Goal: Entertainment & Leisure: Consume media (video, audio)

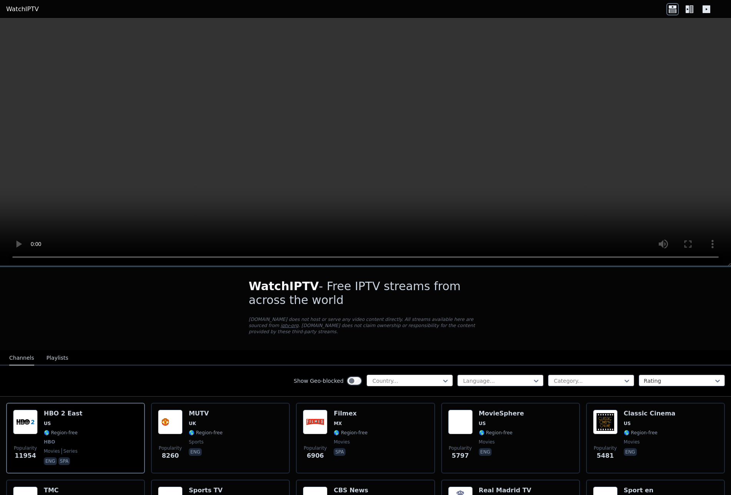
click at [401, 376] on div "Country..." at bounding box center [410, 381] width 86 height 12
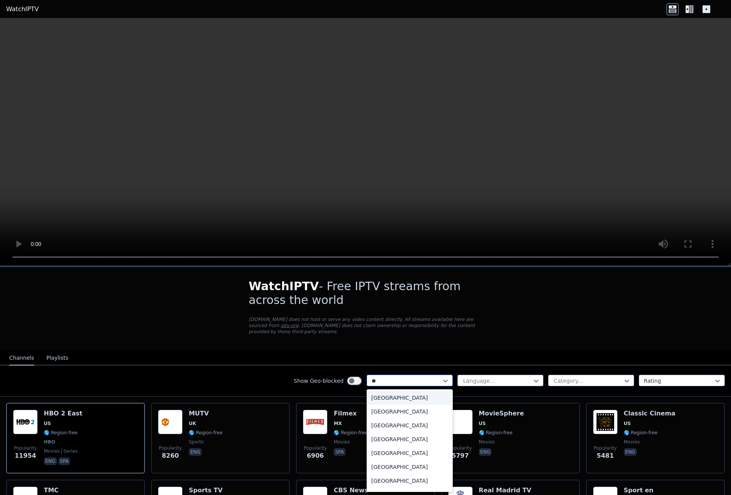
type input "***"
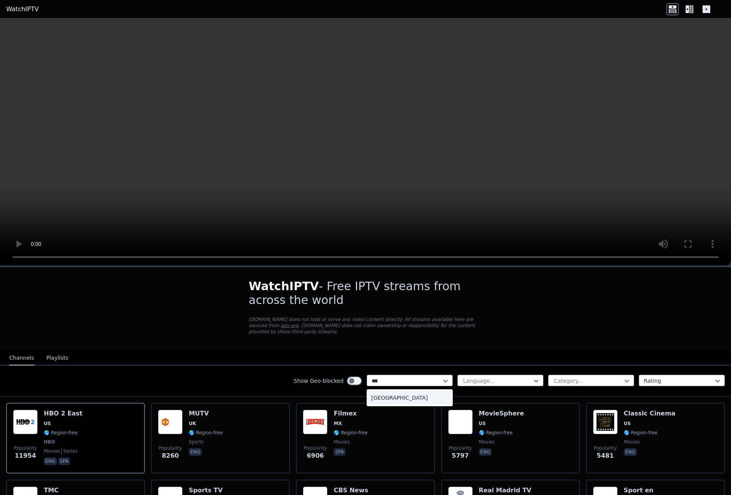
click at [387, 395] on div "[GEOGRAPHIC_DATA]" at bounding box center [410, 398] width 86 height 14
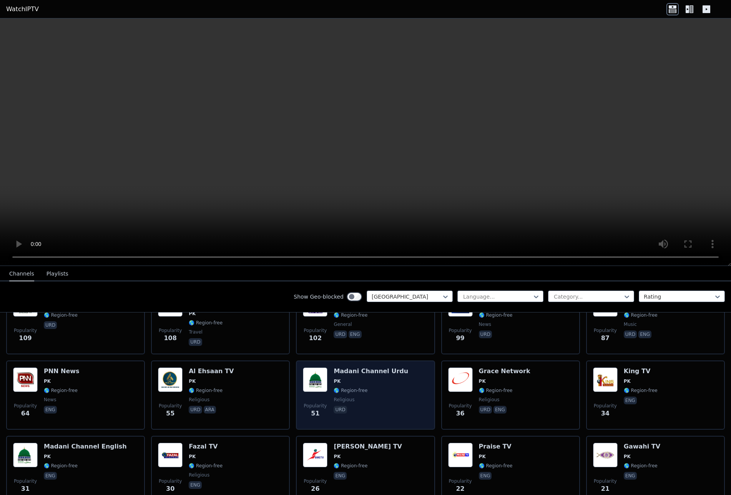
scroll to position [3, 0]
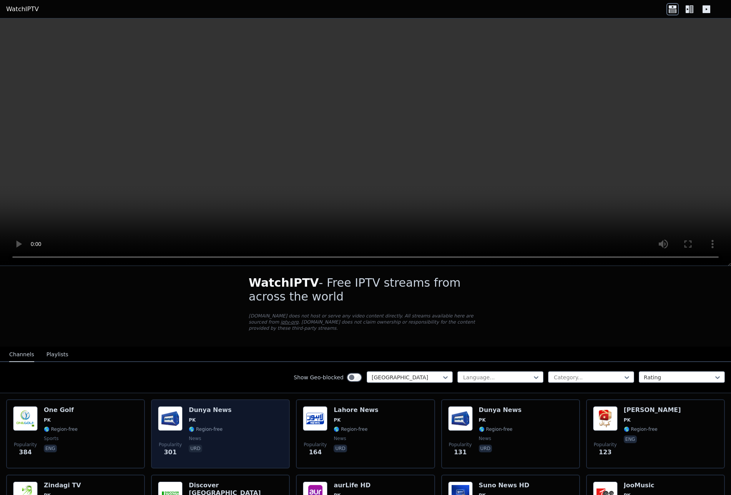
click at [260, 429] on div "Popularity 301 Dunya News PK 🌎 Region-free news urd" at bounding box center [220, 433] width 125 height 55
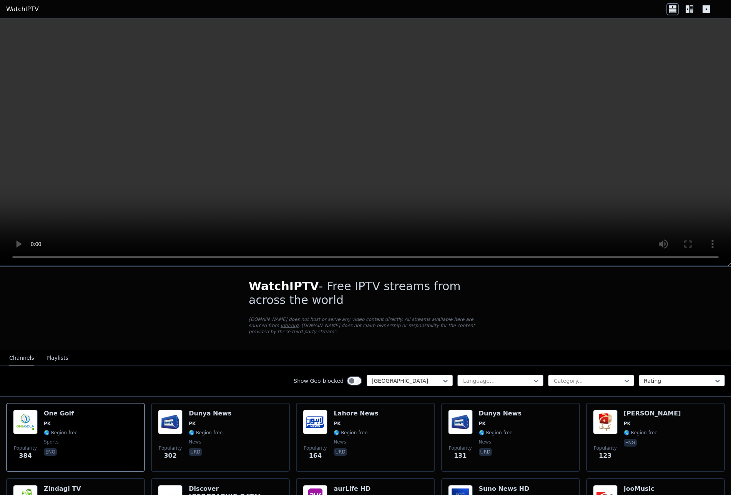
click at [407, 381] on div at bounding box center [407, 381] width 70 height 8
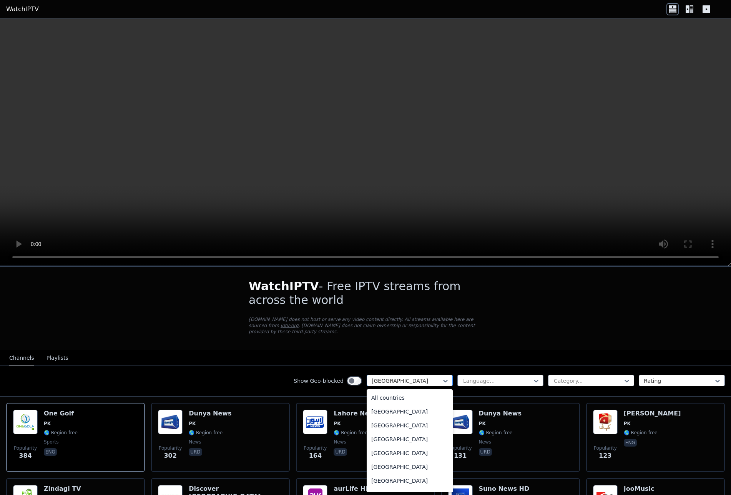
scroll to position [1863, 0]
click at [513, 371] on div "Show Geo-blocked Pakistan selected, 142 of 206. 206 results available. Use Up a…" at bounding box center [365, 380] width 731 height 31
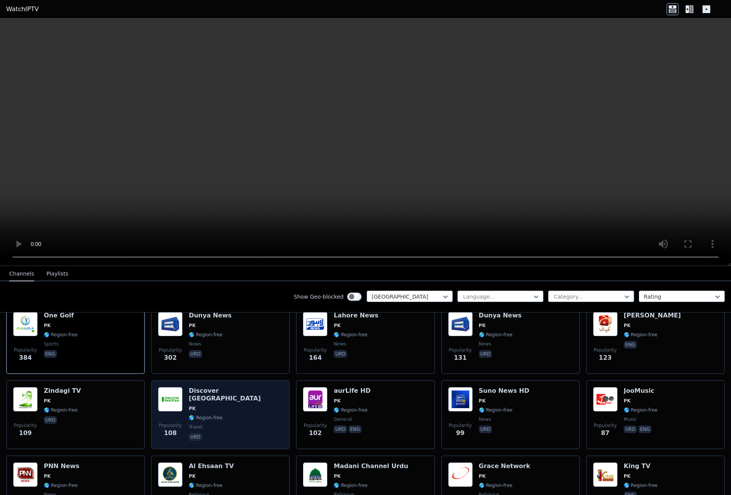
scroll to position [23, 0]
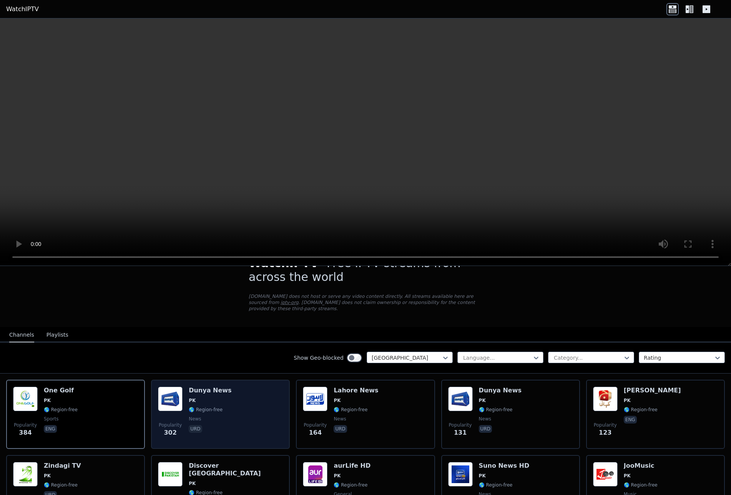
click at [254, 402] on div "Popularity 302 Dunya News PK 🌎 Region-free news urd" at bounding box center [220, 414] width 125 height 55
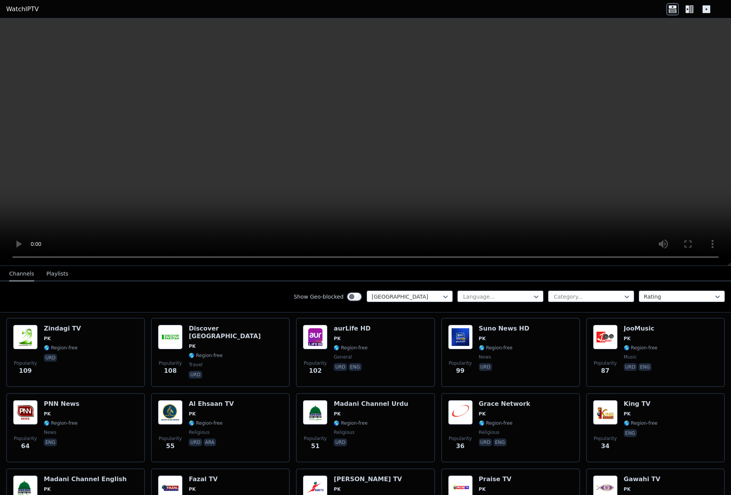
scroll to position [121, 0]
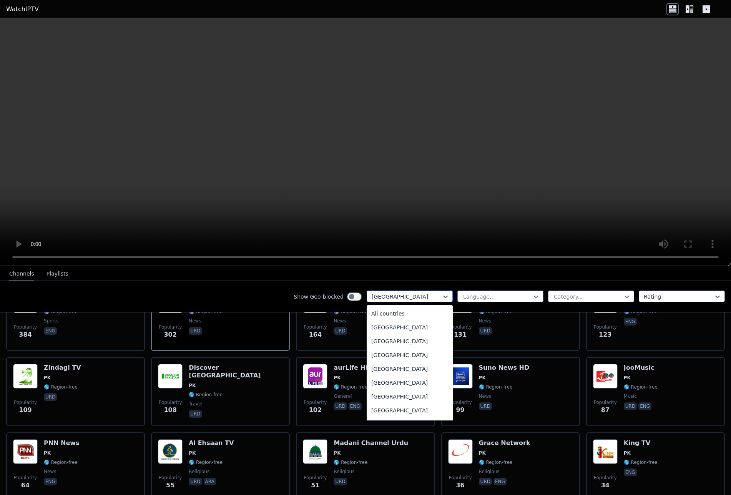
click at [432, 297] on div at bounding box center [407, 297] width 70 height 8
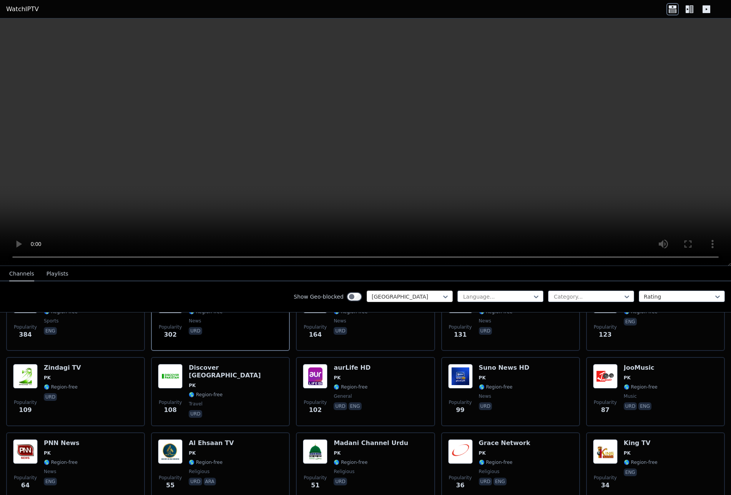
click at [395, 296] on div at bounding box center [407, 297] width 70 height 8
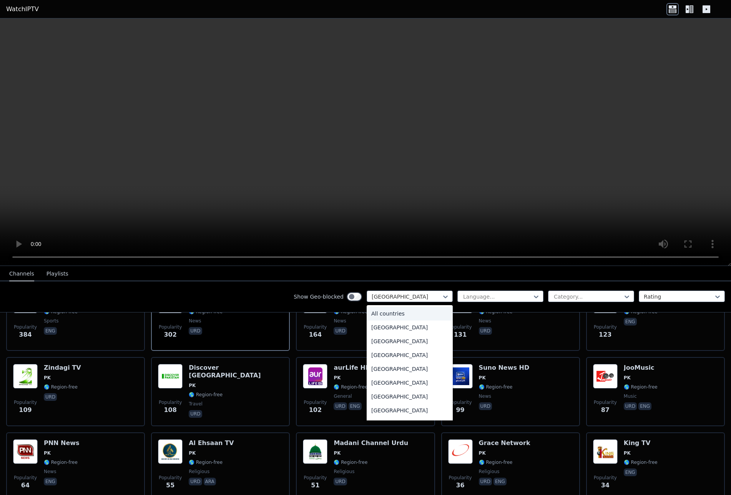
click at [395, 311] on div "All countries" at bounding box center [410, 314] width 86 height 14
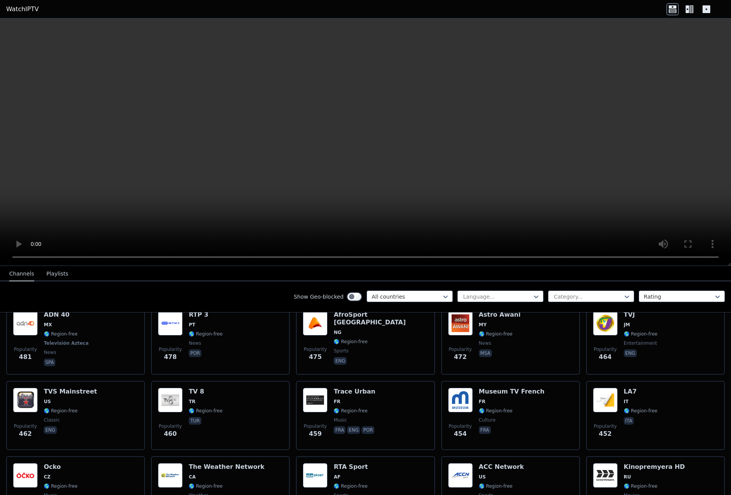
scroll to position [3416, 0]
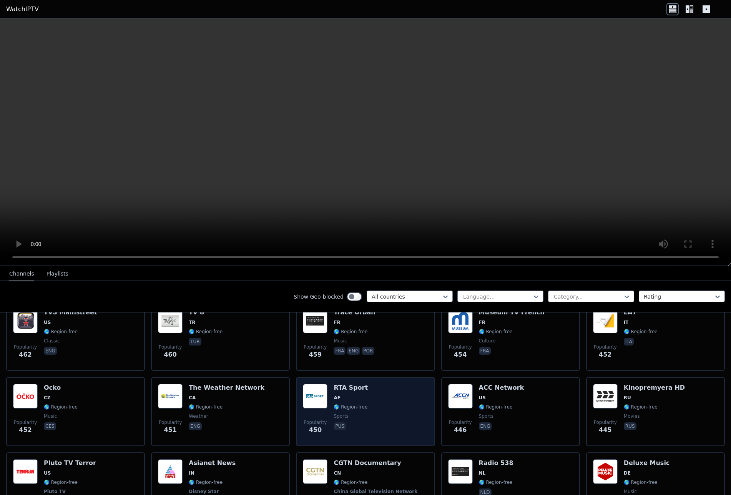
click at [315, 384] on div "Popularity 450" at bounding box center [315, 411] width 25 height 55
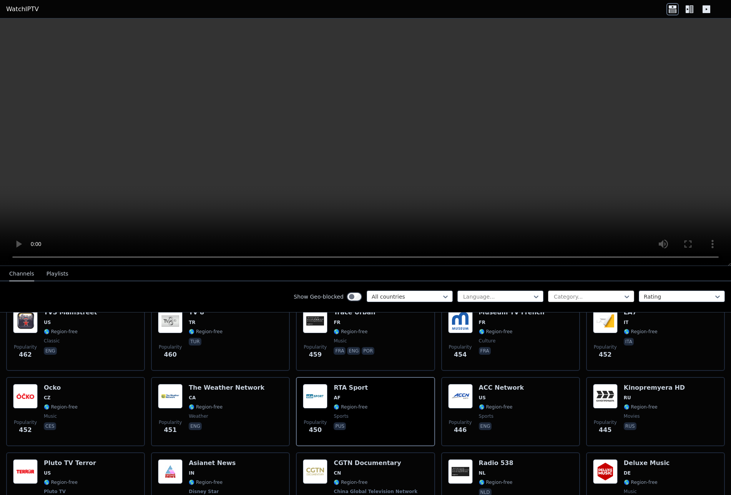
click at [584, 295] on div at bounding box center [588, 297] width 70 height 8
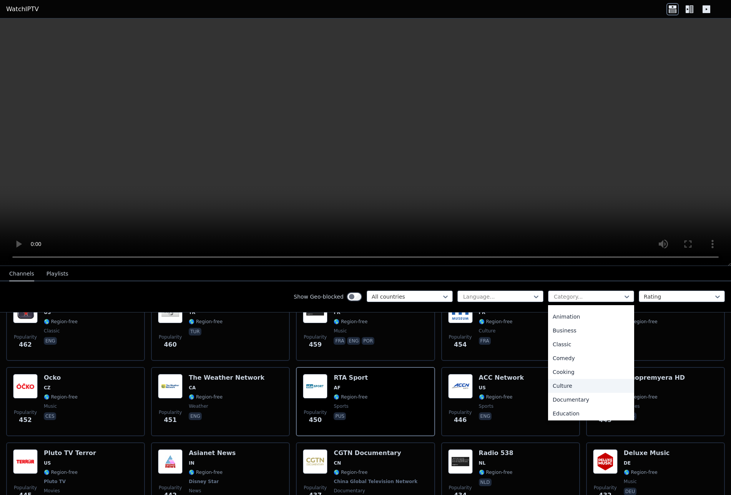
scroll to position [51, 0]
click at [572, 356] on div "Culture" at bounding box center [591, 359] width 86 height 14
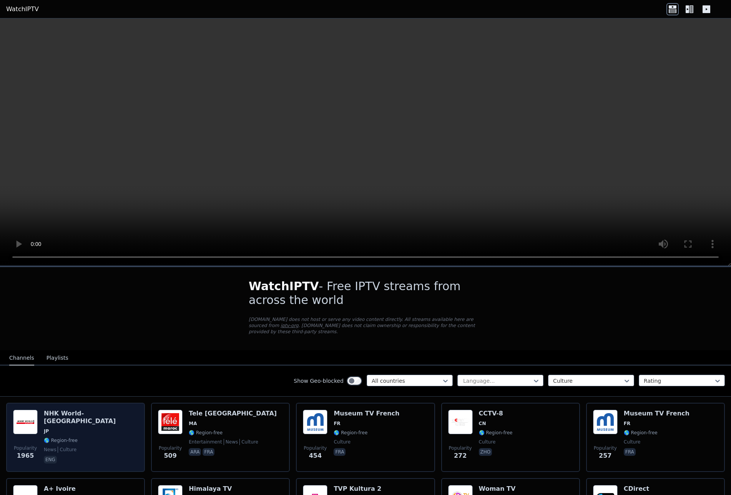
click at [96, 429] on div "Popularity 1965 NHK World-[GEOGRAPHIC_DATA] JP 🌎 Region-free news culture eng" at bounding box center [75, 437] width 125 height 55
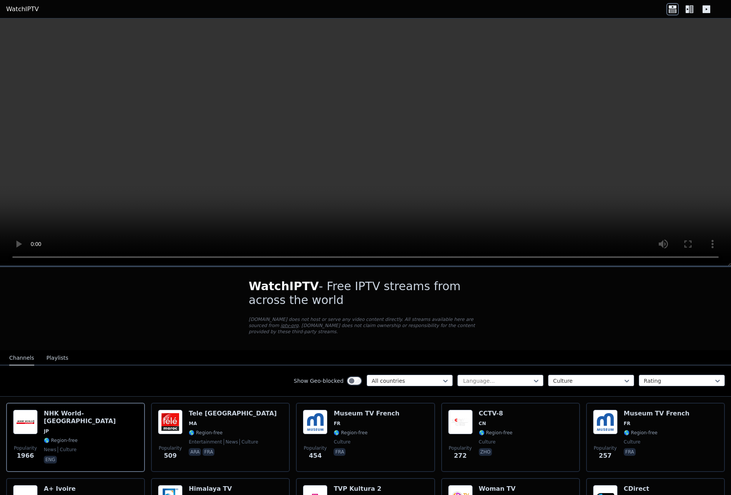
click at [452, 386] on div "Show Geo-blocked All countries" at bounding box center [373, 381] width 159 height 12
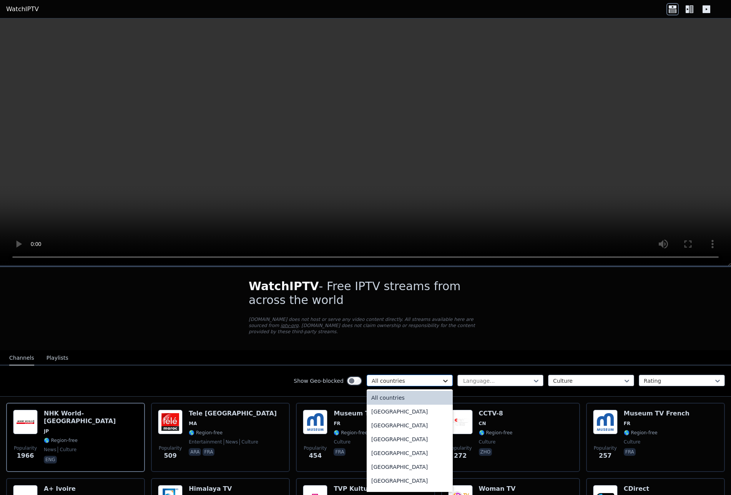
click at [442, 382] on icon at bounding box center [446, 381] width 8 height 8
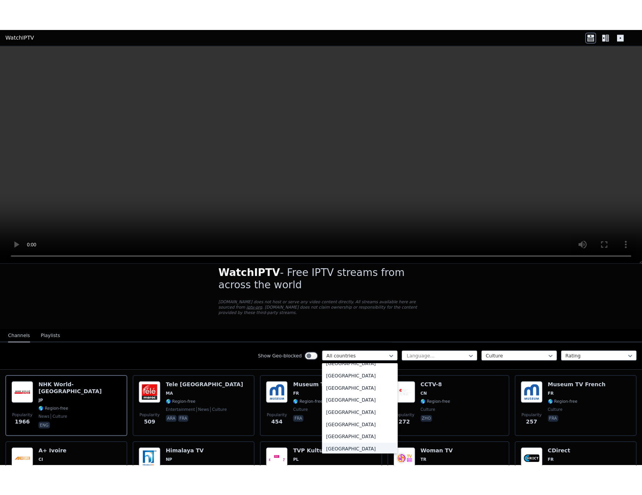
scroll to position [2676, 0]
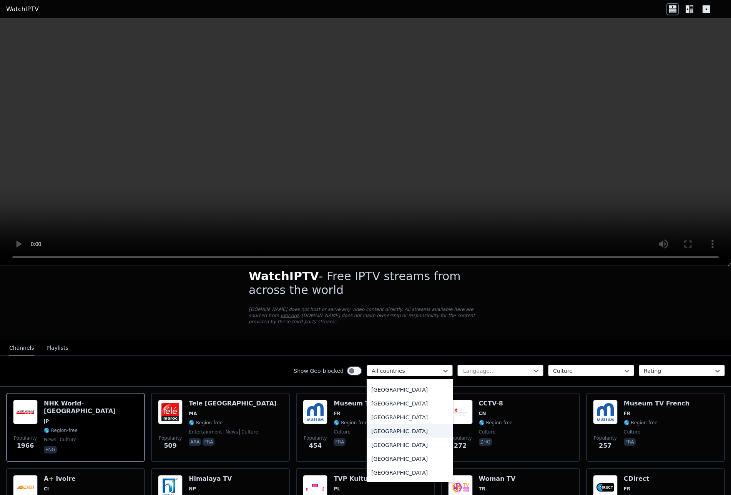
click at [395, 427] on div "[GEOGRAPHIC_DATA]" at bounding box center [410, 431] width 86 height 14
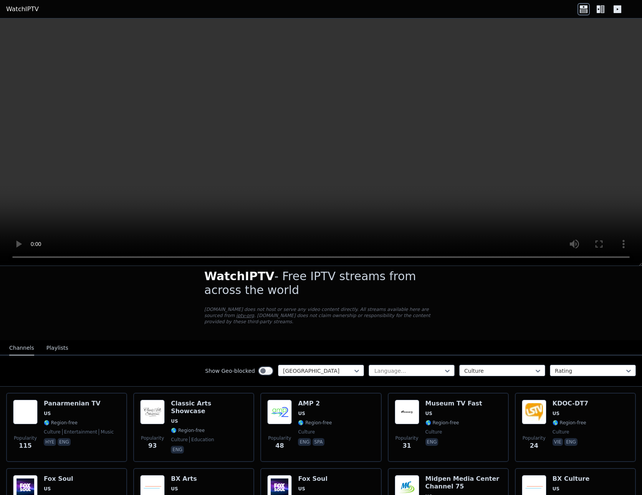
scroll to position [161, 0]
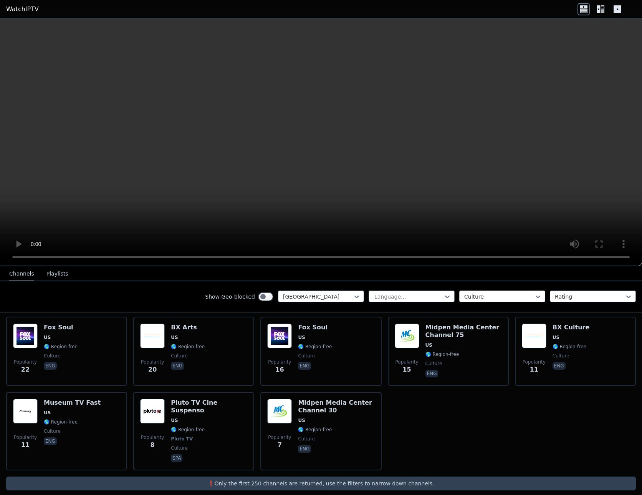
click at [481, 296] on div at bounding box center [500, 297] width 70 height 8
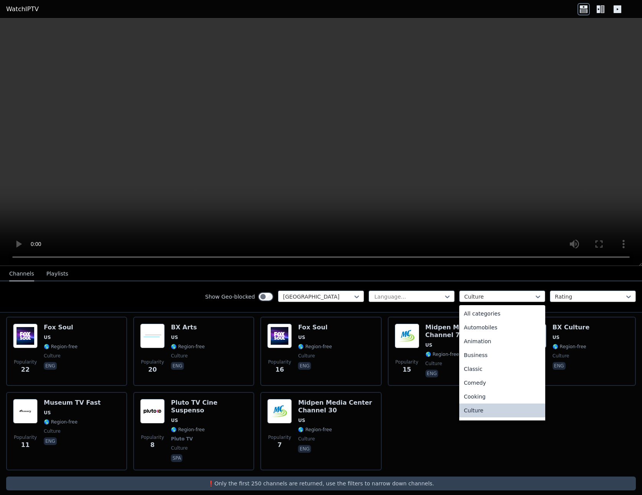
scroll to position [2, 0]
click at [484, 308] on div "All categories" at bounding box center [503, 312] width 86 height 14
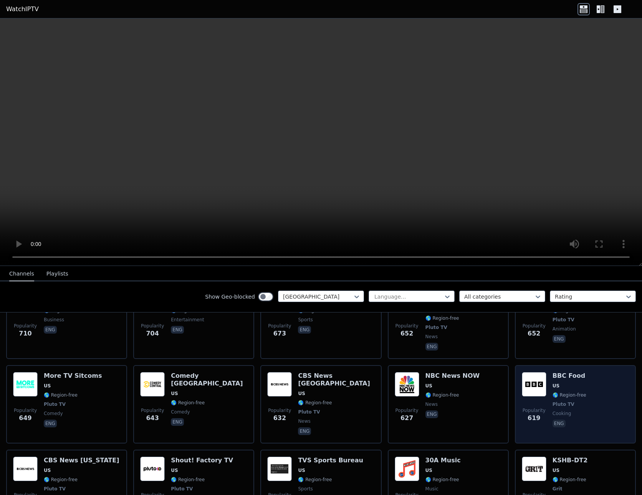
scroll to position [935, 0]
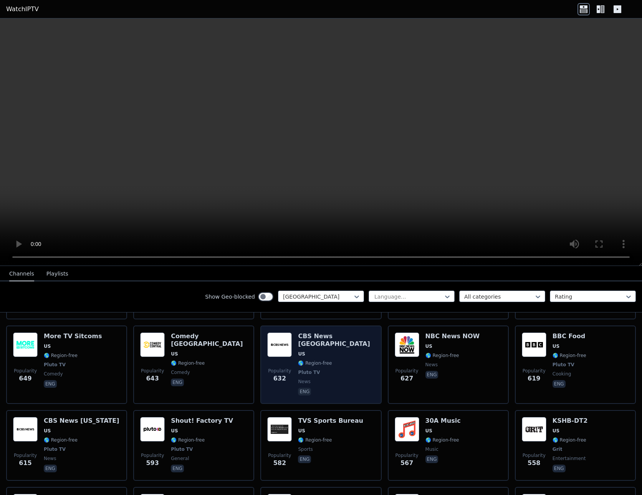
click at [350, 378] on span "news" at bounding box center [336, 381] width 76 height 6
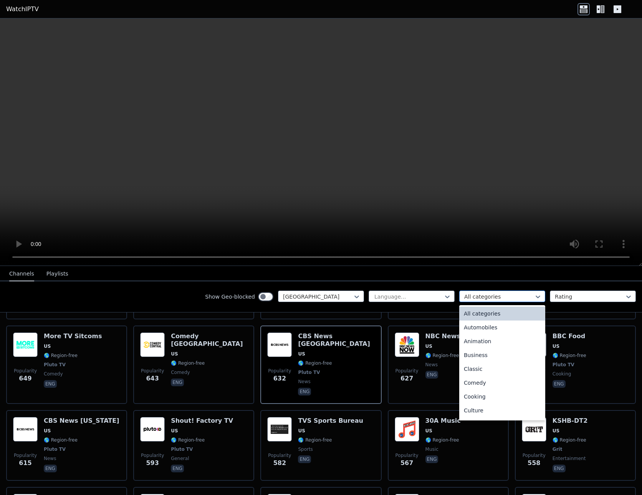
click at [477, 295] on div at bounding box center [500, 297] width 70 height 8
click at [479, 397] on div "News" at bounding box center [503, 395] width 86 height 14
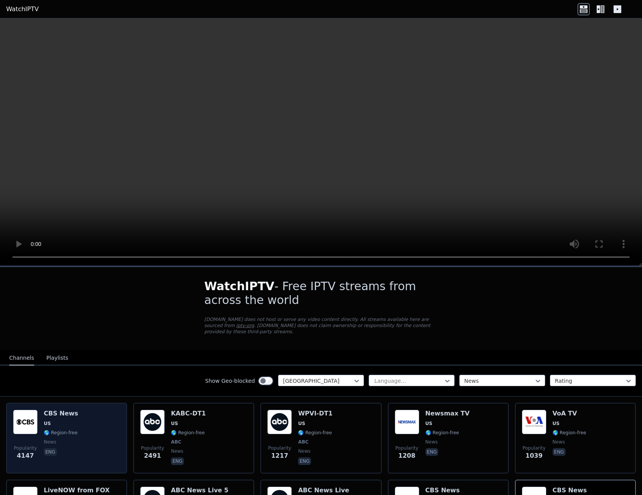
click at [91, 427] on div "Popularity 4147 CBS News US 🌎 Region-free news eng" at bounding box center [66, 438] width 107 height 57
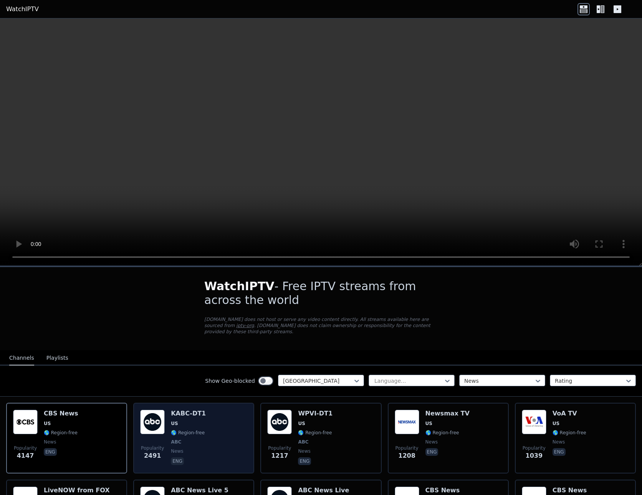
click at [211, 443] on div "Popularity 2491 KABC-DT1 US 🌎 Region-free ABC news eng" at bounding box center [193, 438] width 107 height 57
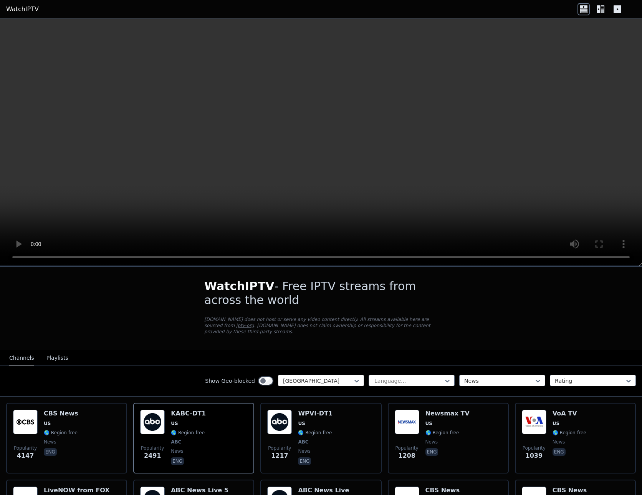
click at [325, 380] on div at bounding box center [318, 381] width 70 height 8
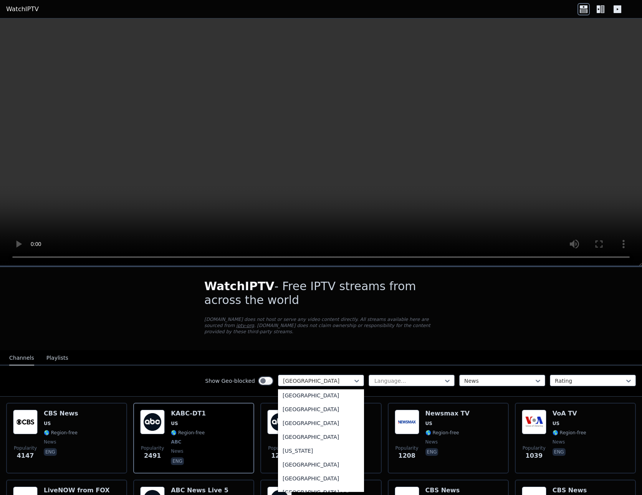
scroll to position [1950, 0]
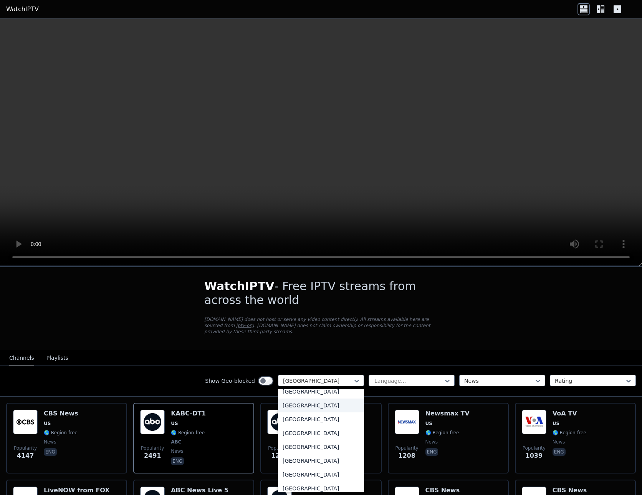
click at [312, 409] on div "[GEOGRAPHIC_DATA]" at bounding box center [321, 405] width 86 height 14
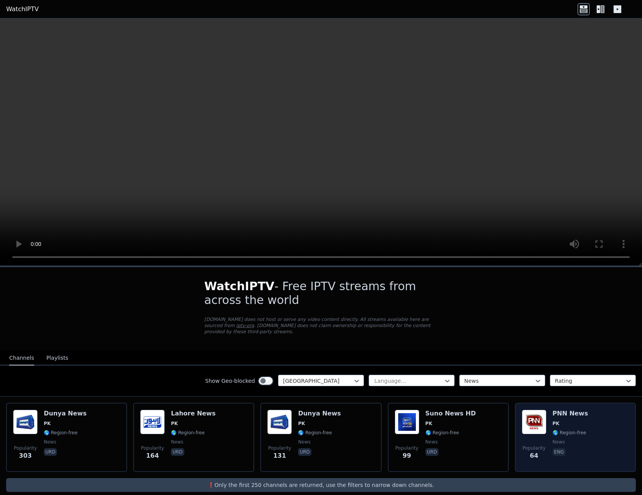
click at [578, 424] on span "PK" at bounding box center [571, 423] width 36 height 6
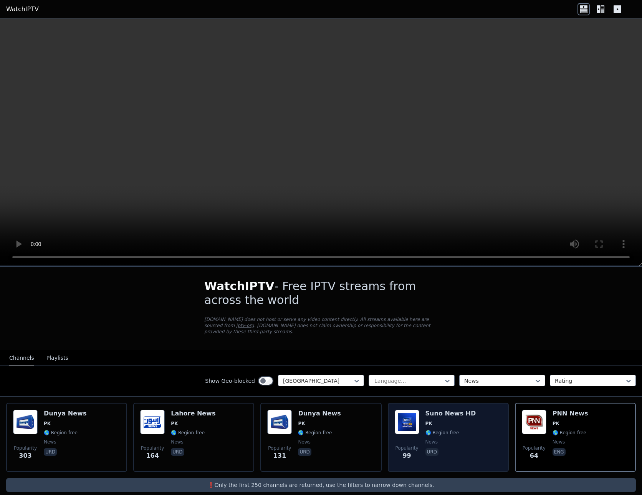
scroll to position [9, 0]
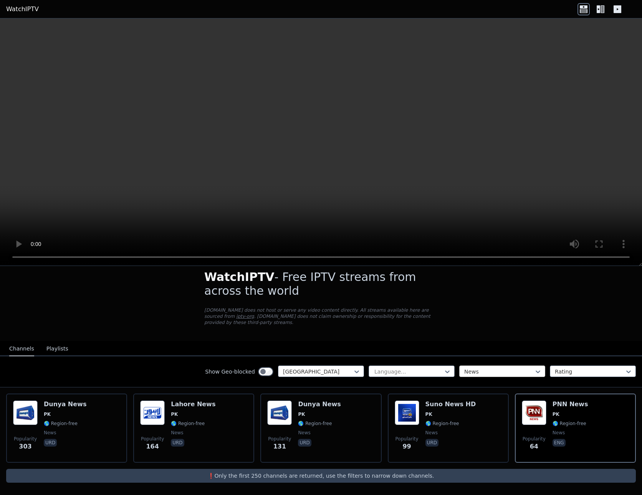
click at [472, 370] on div at bounding box center [500, 372] width 70 height 8
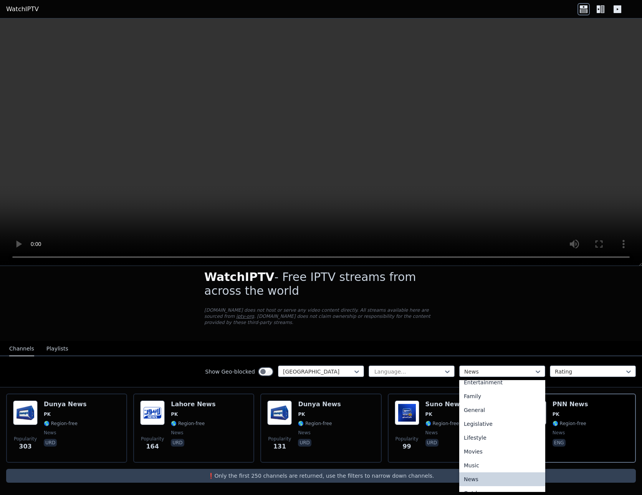
scroll to position [0, 0]
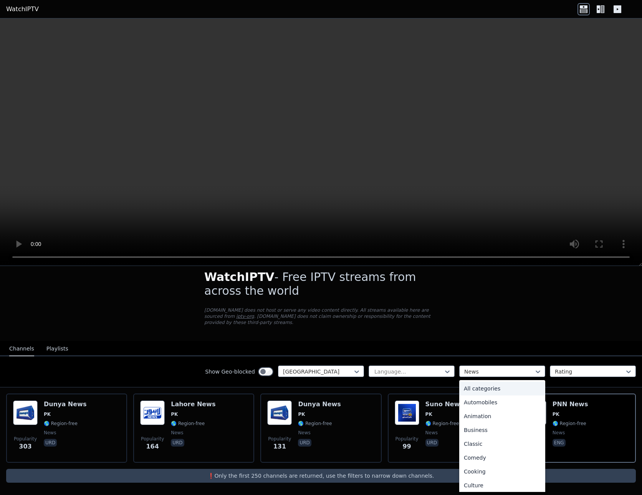
click at [478, 388] on div "All categories" at bounding box center [503, 389] width 86 height 14
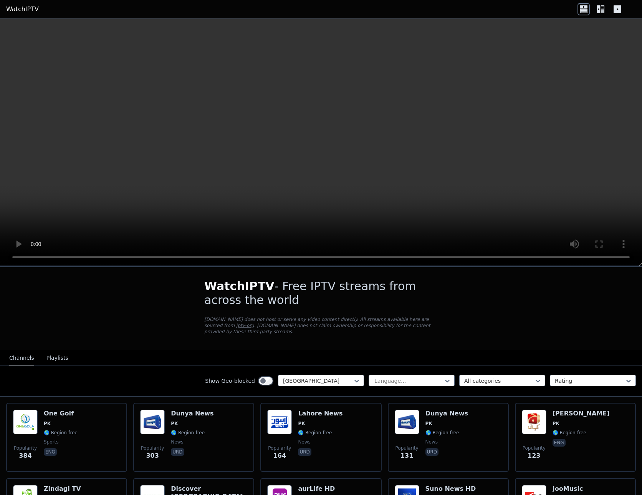
click at [55, 361] on button "Playlists" at bounding box center [57, 358] width 22 height 15
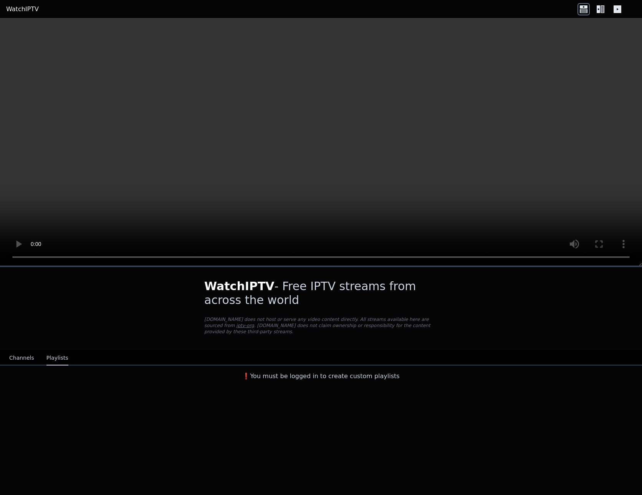
click at [27, 360] on button "Channels" at bounding box center [21, 358] width 25 height 15
